Goal: Task Accomplishment & Management: Manage account settings

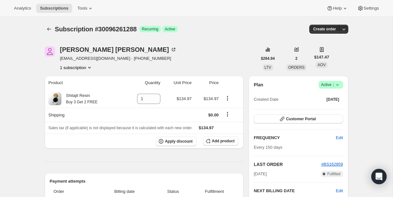
click at [334, 85] on span "|" at bounding box center [333, 84] width 1 height 5
click at [335, 109] on span "Cancel subscription" at bounding box center [329, 108] width 36 height 5
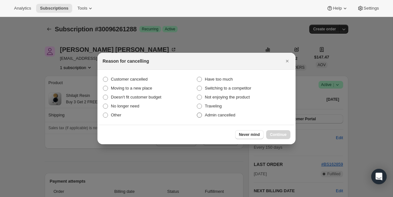
click at [239, 116] on label "Admin cancelled" at bounding box center [244, 115] width 94 height 9
click at [197, 113] on input "Admin cancelled" at bounding box center [197, 113] width 0 height 0
radio input "true"
click at [274, 133] on span "Continue" at bounding box center [278, 134] width 17 height 5
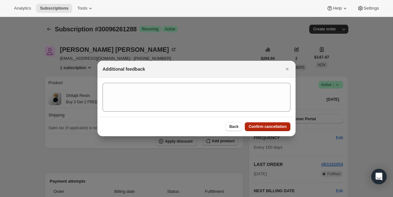
click at [275, 124] on span "Confirm cancellation" at bounding box center [268, 126] width 38 height 5
